Goal: Transaction & Acquisition: Obtain resource

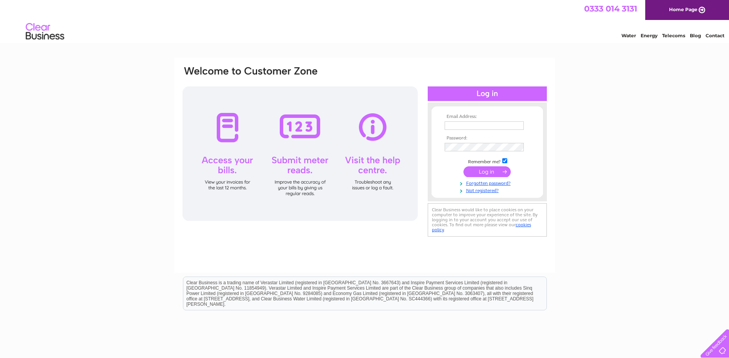
type input "[EMAIL_ADDRESS][DOMAIN_NAME]"
drag, startPoint x: 483, startPoint y: 173, endPoint x: 479, endPoint y: 171, distance: 4.5
click at [481, 173] on input "submit" at bounding box center [487, 171] width 47 height 11
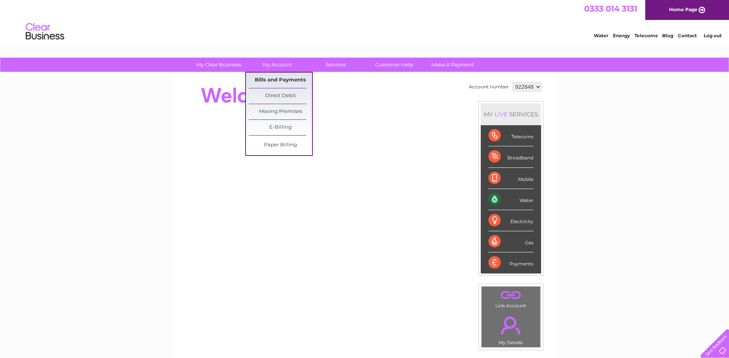
click at [271, 80] on link "Bills and Payments" at bounding box center [280, 80] width 63 height 15
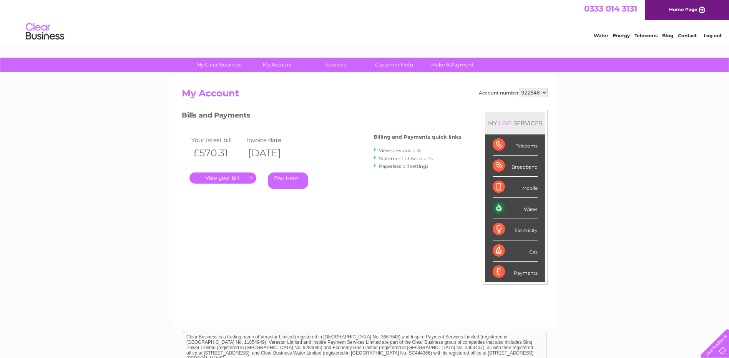
click at [224, 177] on link "." at bounding box center [223, 178] width 67 height 11
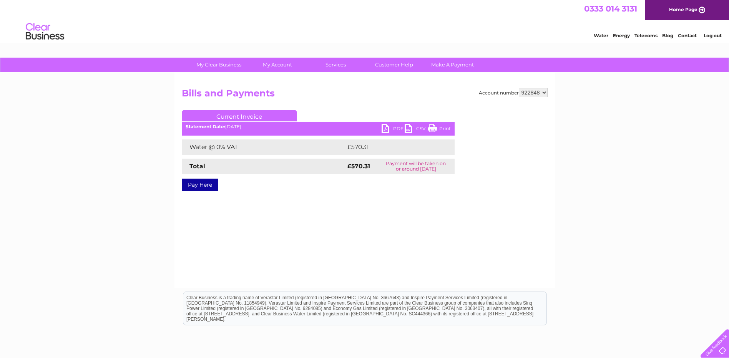
click at [384, 128] on link "PDF" at bounding box center [393, 129] width 23 height 11
